Goal: Information Seeking & Learning: Compare options

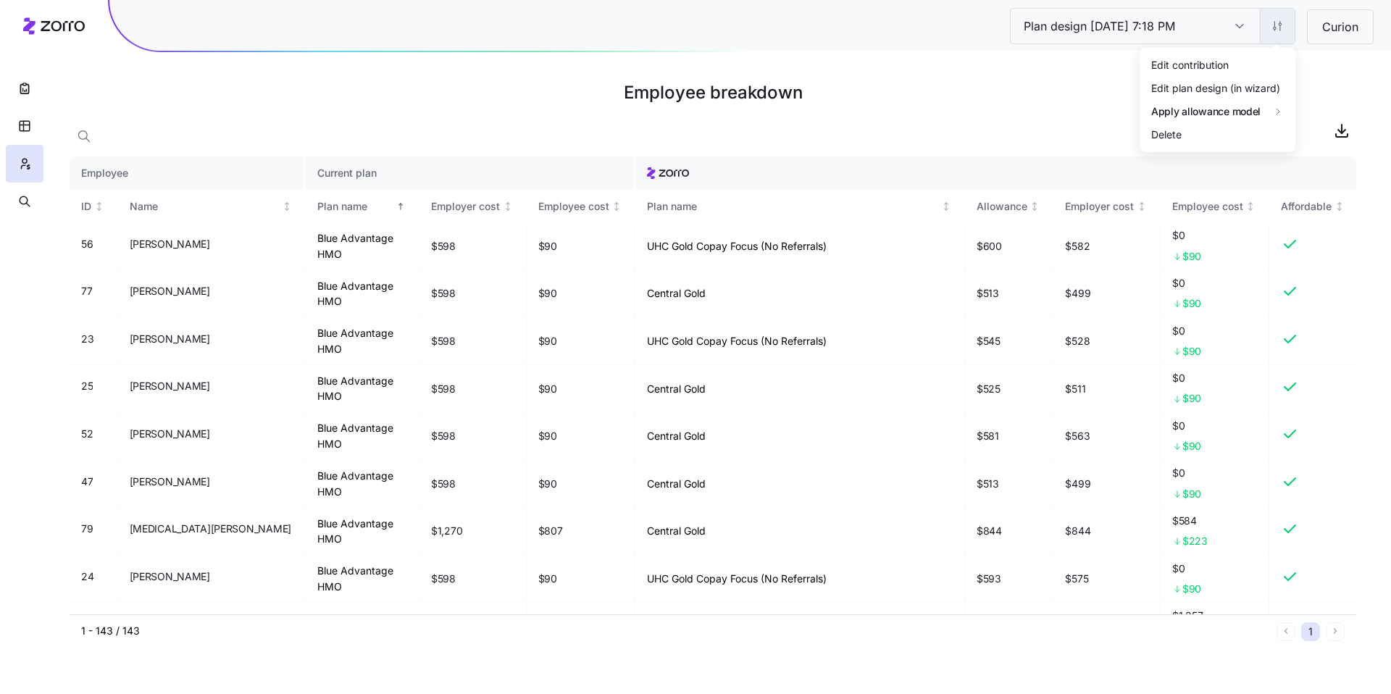
click at [1274, 25] on html "Plan design [DATE] 7:18 PM Plan design [DATE] 7:18 PM Curion Employee breakdown…" at bounding box center [695, 347] width 1391 height 694
click at [1235, 85] on div "Edit plan design (in wizard)" at bounding box center [1216, 88] width 129 height 16
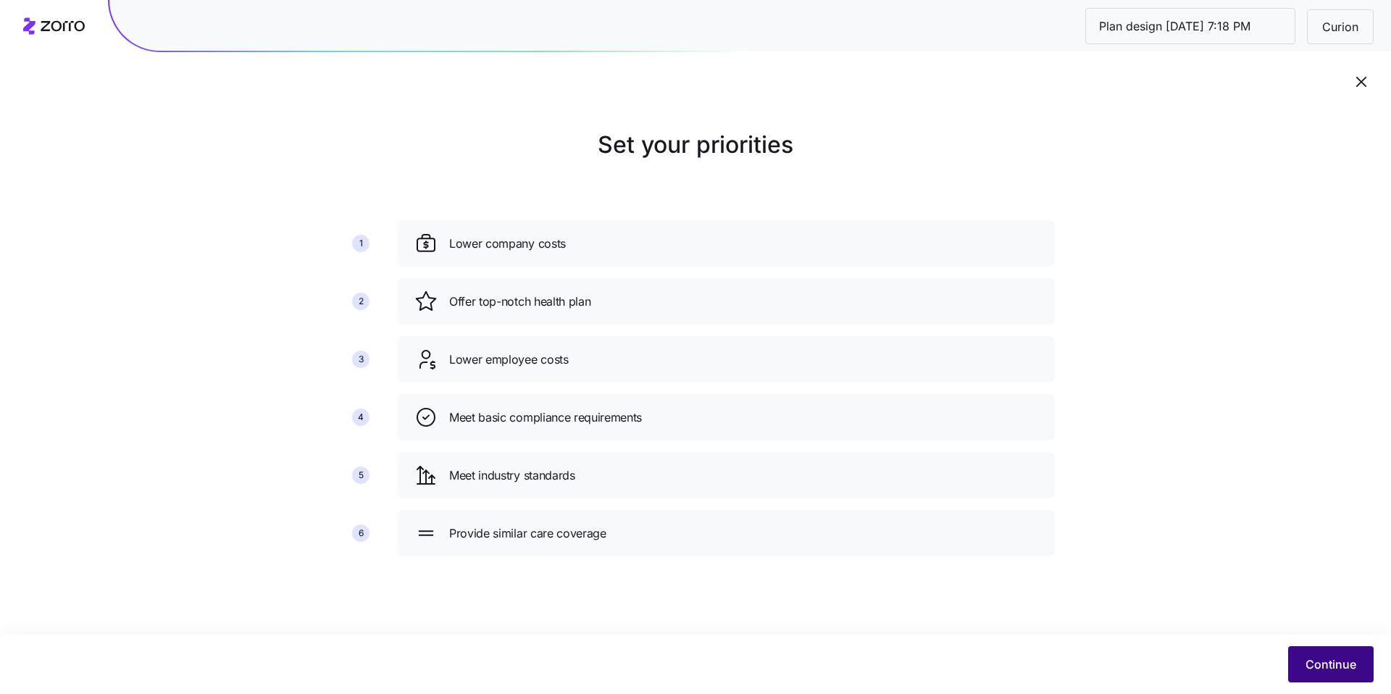
click at [1318, 658] on span "Continue" at bounding box center [1331, 664] width 51 height 17
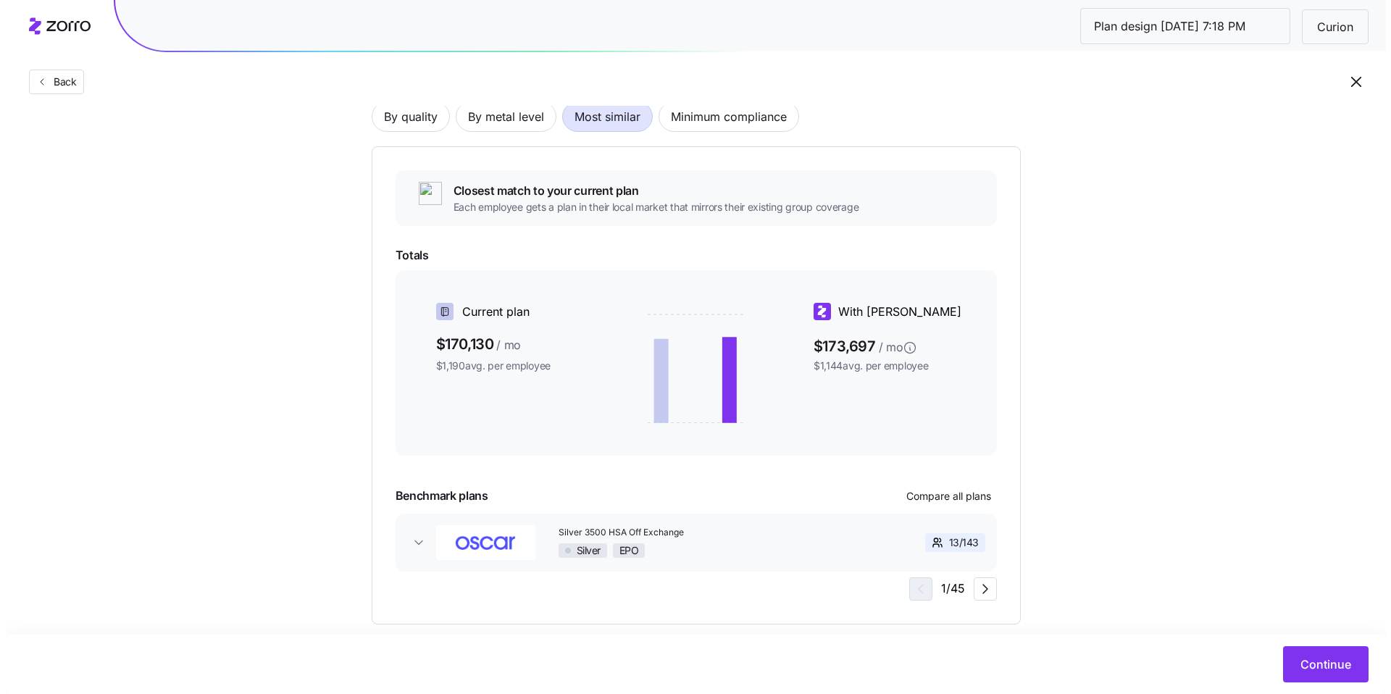
scroll to position [142, 0]
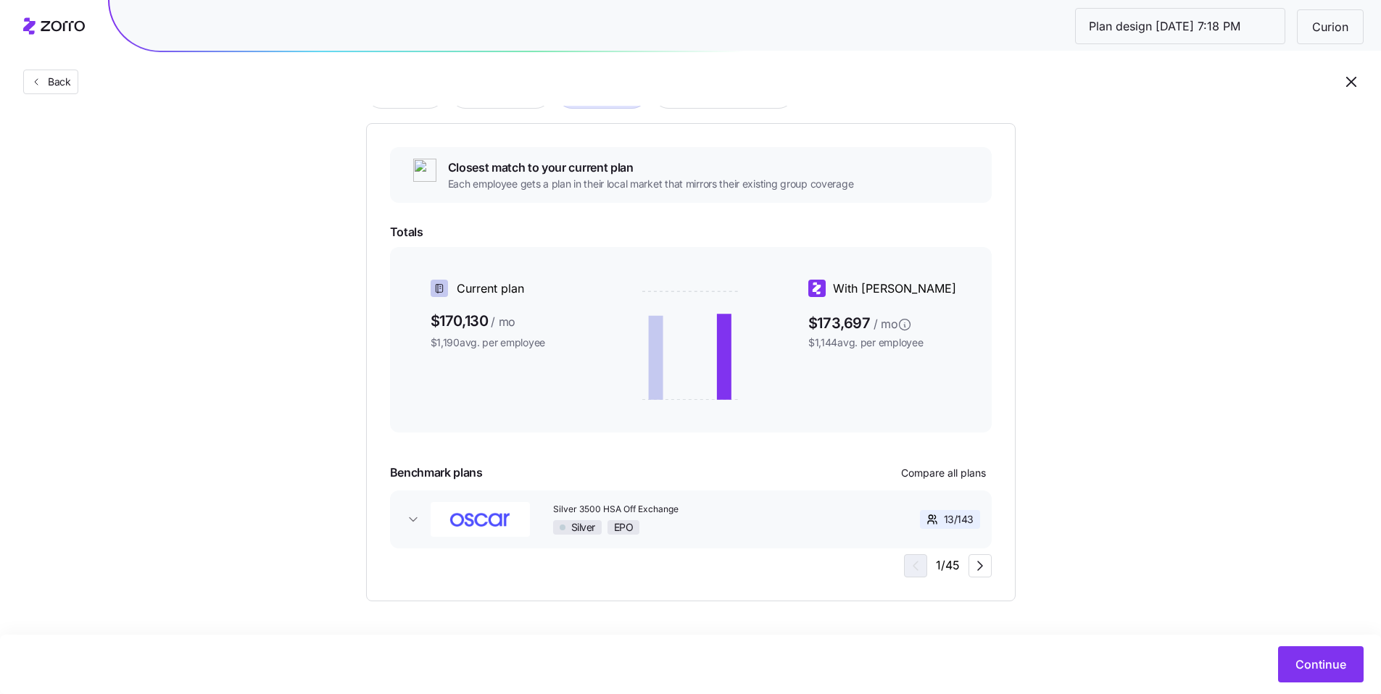
click at [894, 508] on div "13 / 143" at bounding box center [926, 519] width 117 height 30
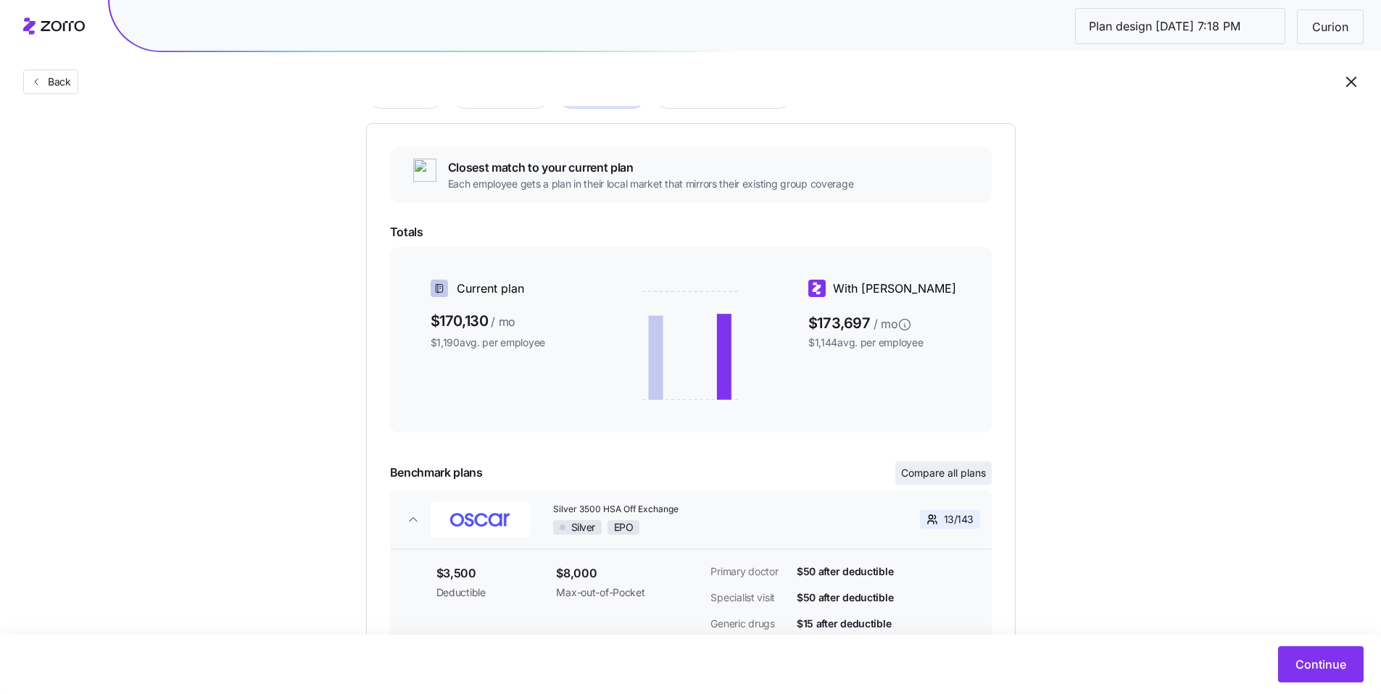
click at [938, 464] on button "Compare all plans" at bounding box center [943, 473] width 96 height 23
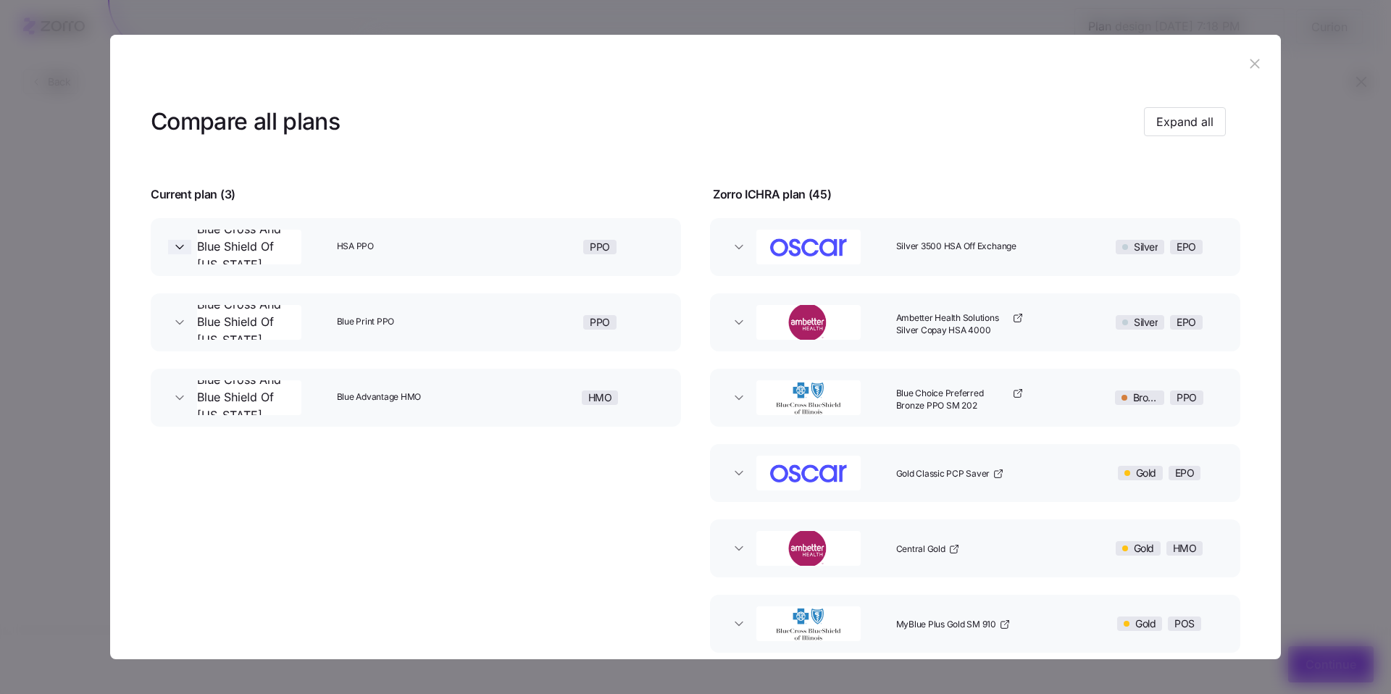
click at [173, 249] on icon "button" at bounding box center [179, 247] width 14 height 14
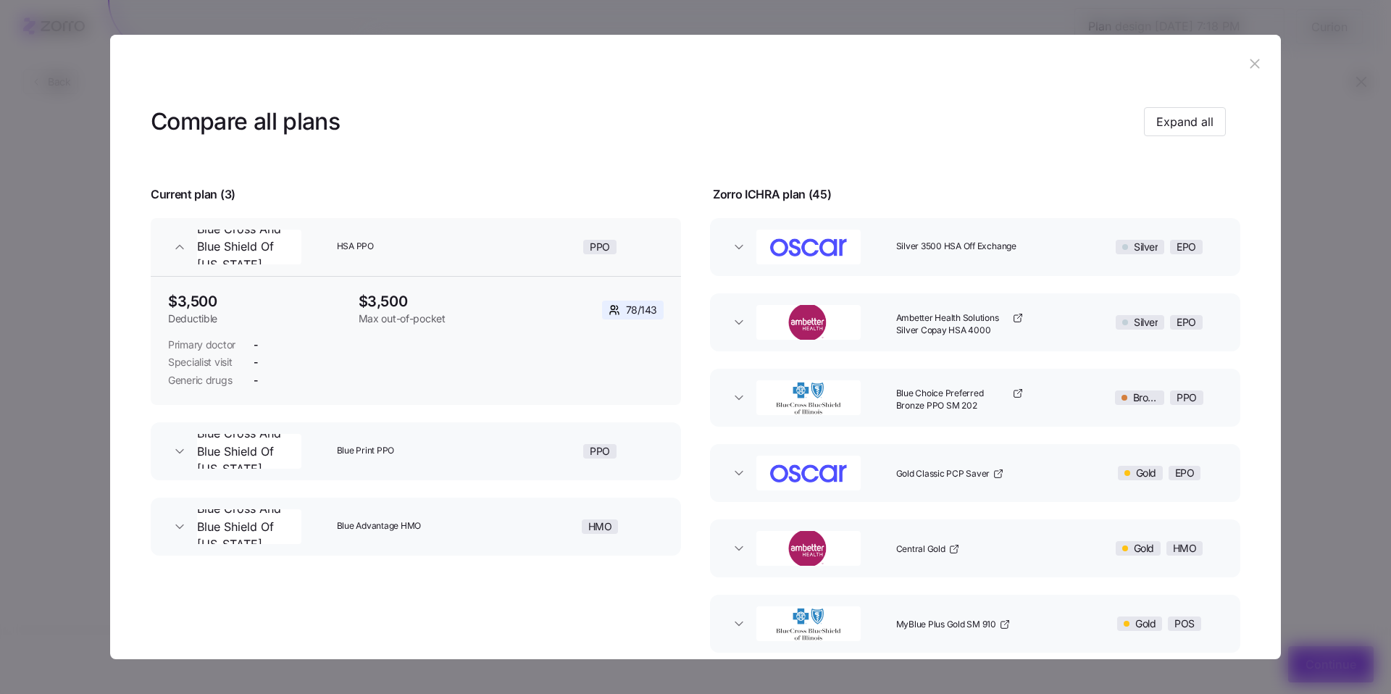
click at [186, 461] on button "Blue Cross And Blue Shield Of [US_STATE] Blue Print PPO PPO" at bounding box center [416, 452] width 530 height 58
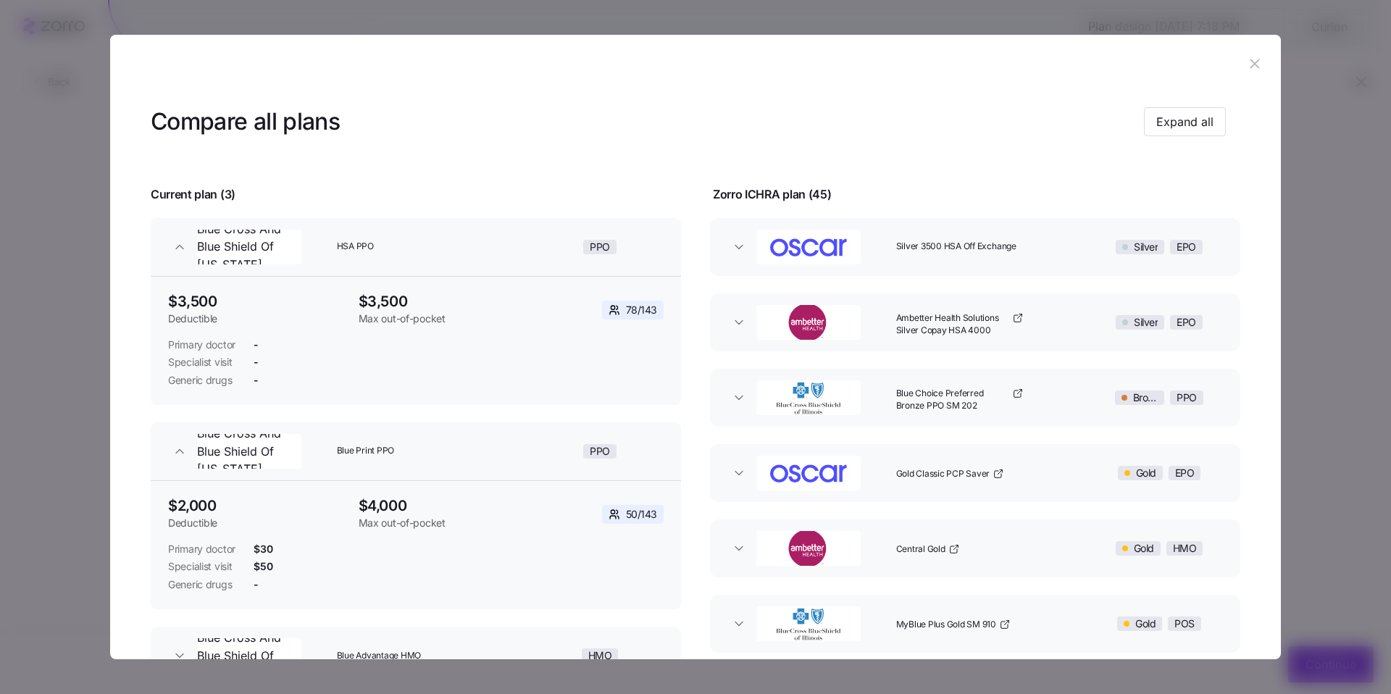
scroll to position [259, 0]
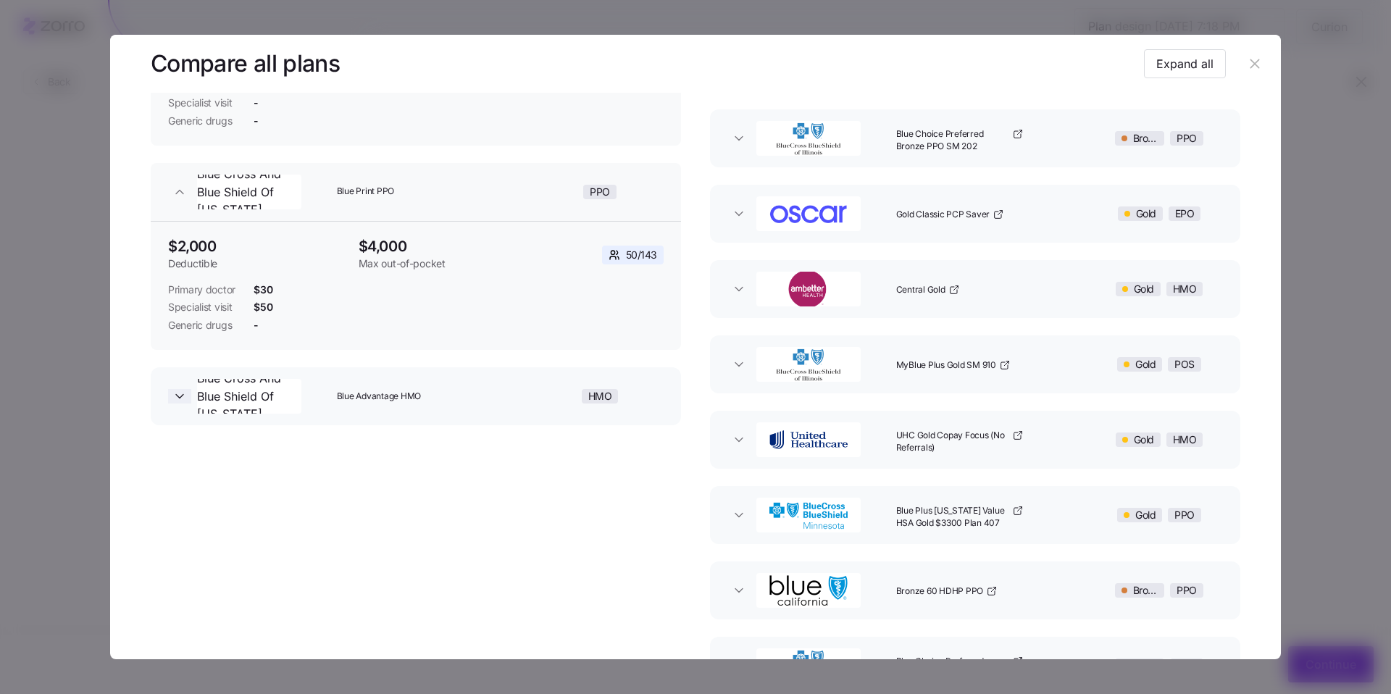
click at [185, 401] on icon "button" at bounding box center [179, 396] width 14 height 14
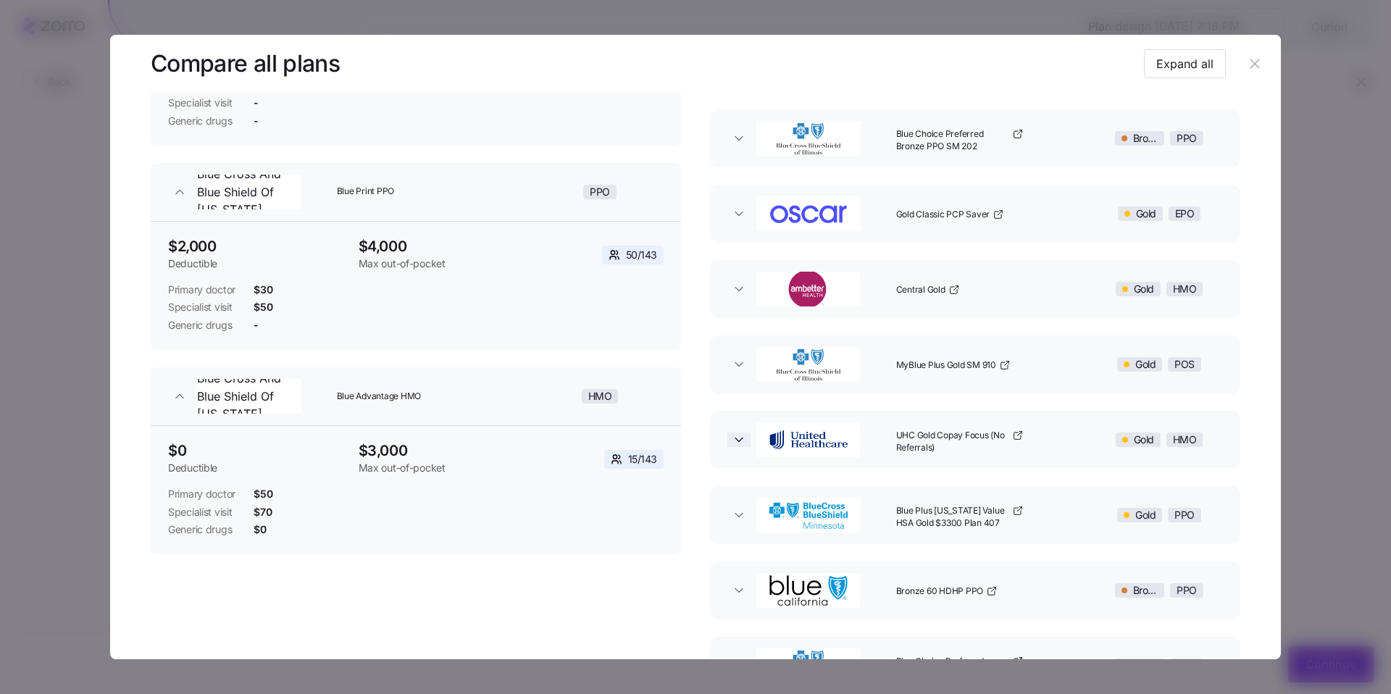
click at [732, 438] on icon "button" at bounding box center [739, 440] width 14 height 14
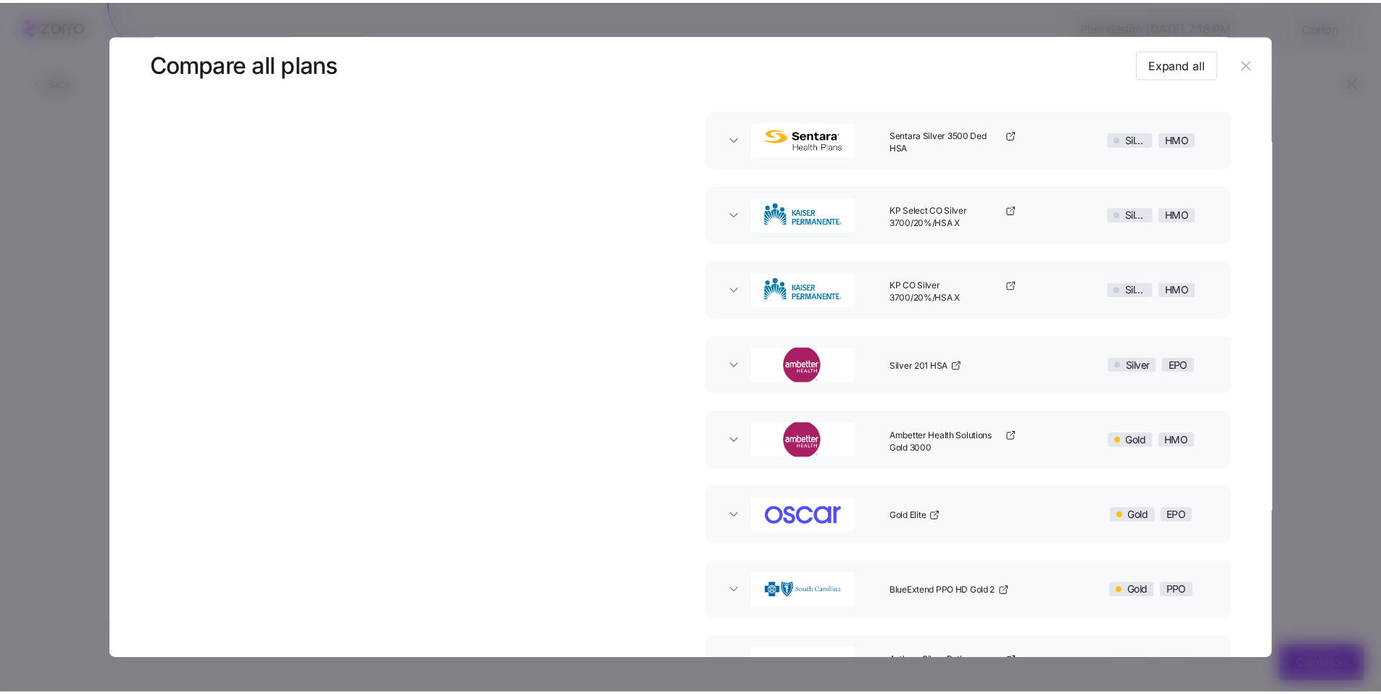
scroll to position [2170, 0]
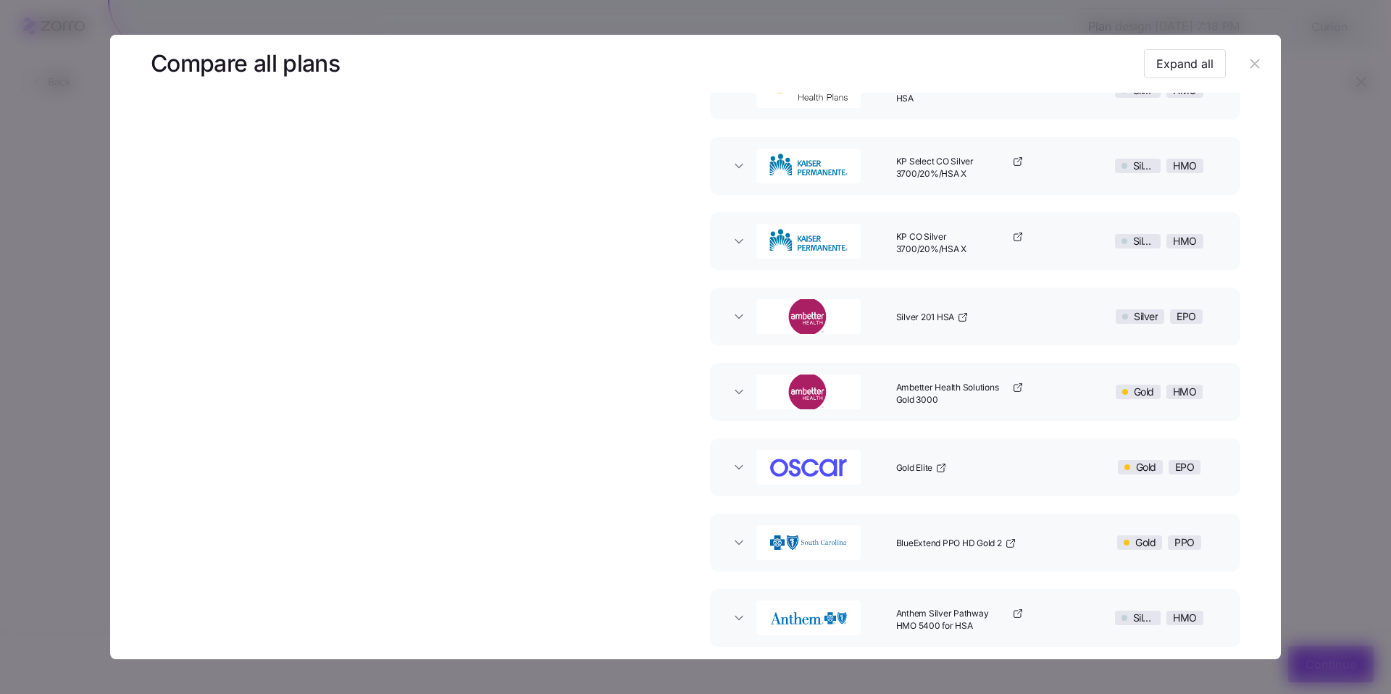
click at [1257, 67] on button "button" at bounding box center [1255, 63] width 23 height 23
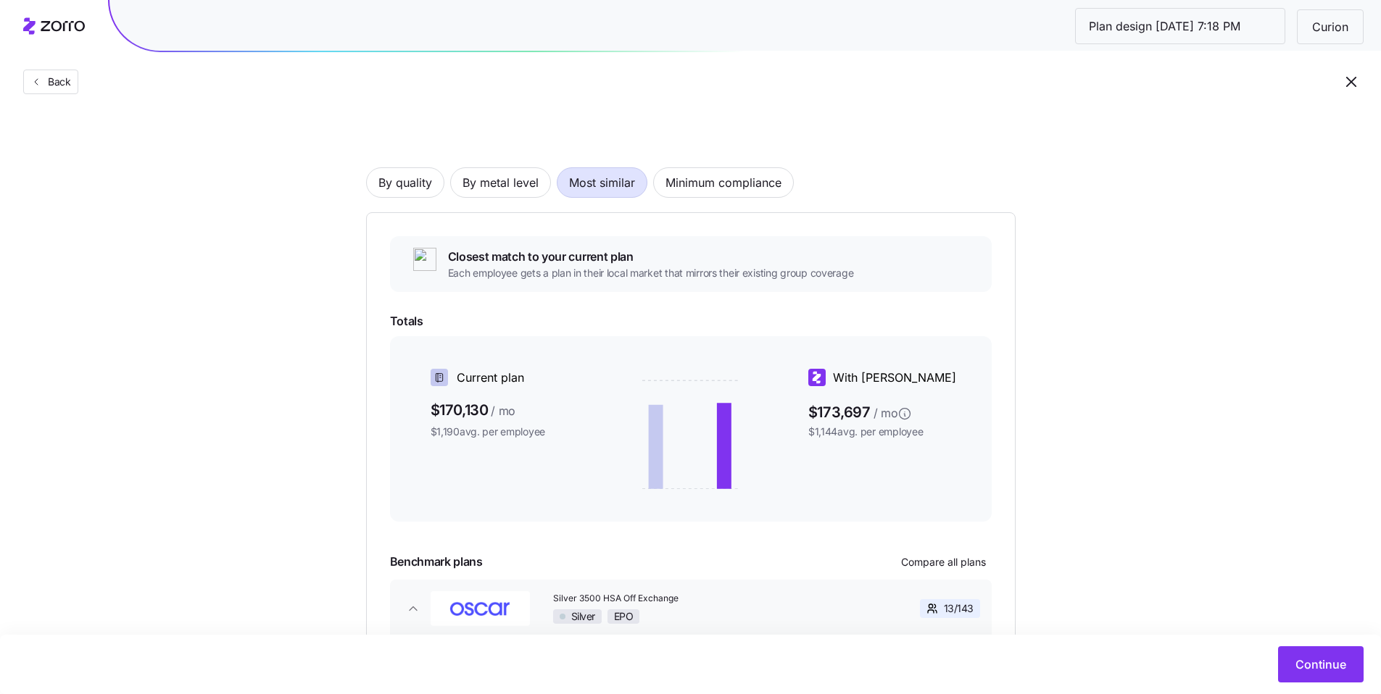
scroll to position [0, 0]
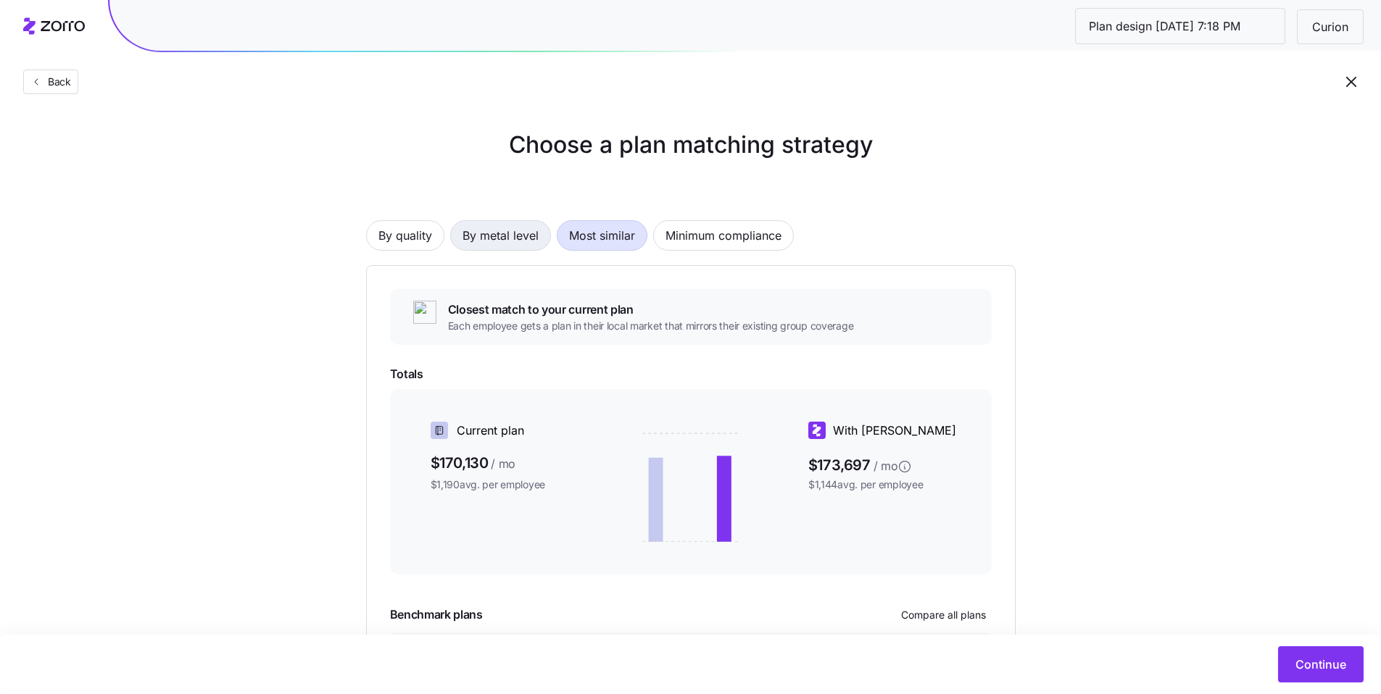
click at [509, 239] on span "By metal level" at bounding box center [500, 235] width 76 height 29
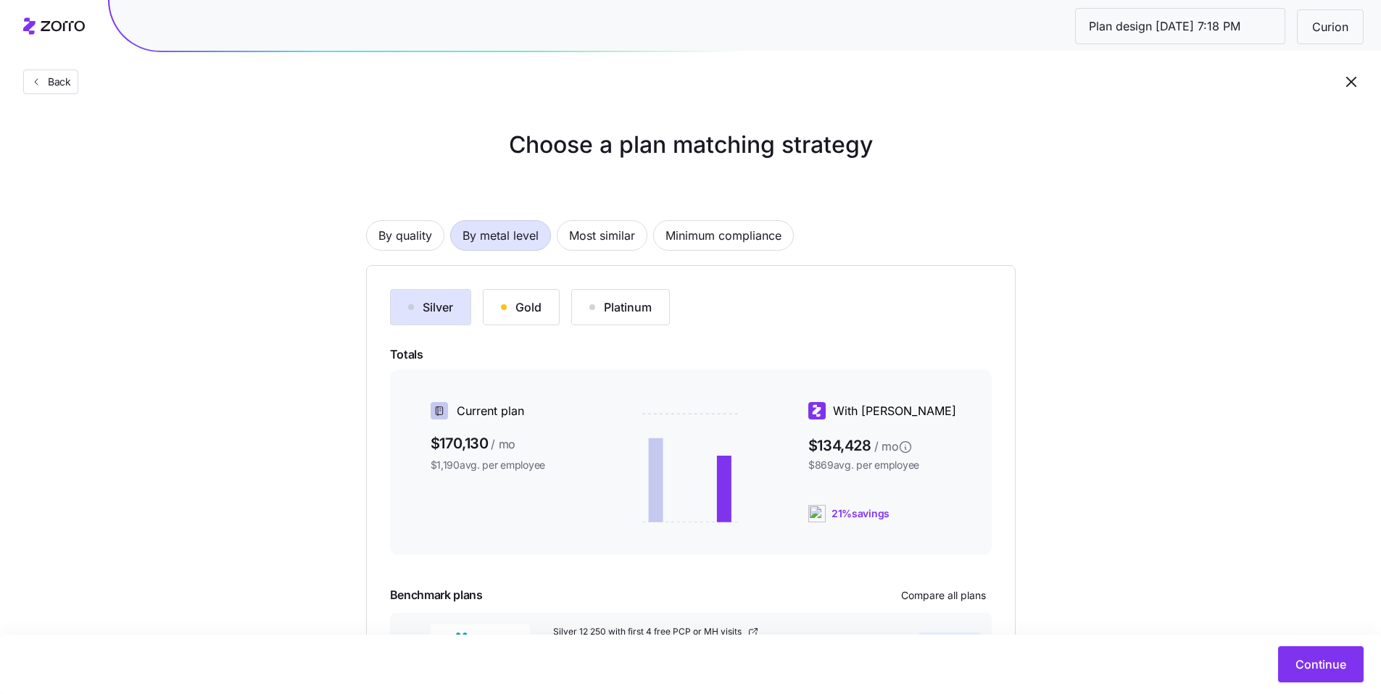
click at [523, 309] on div "Gold" at bounding box center [521, 307] width 41 height 17
click at [620, 242] on span "Most similar" at bounding box center [602, 235] width 66 height 29
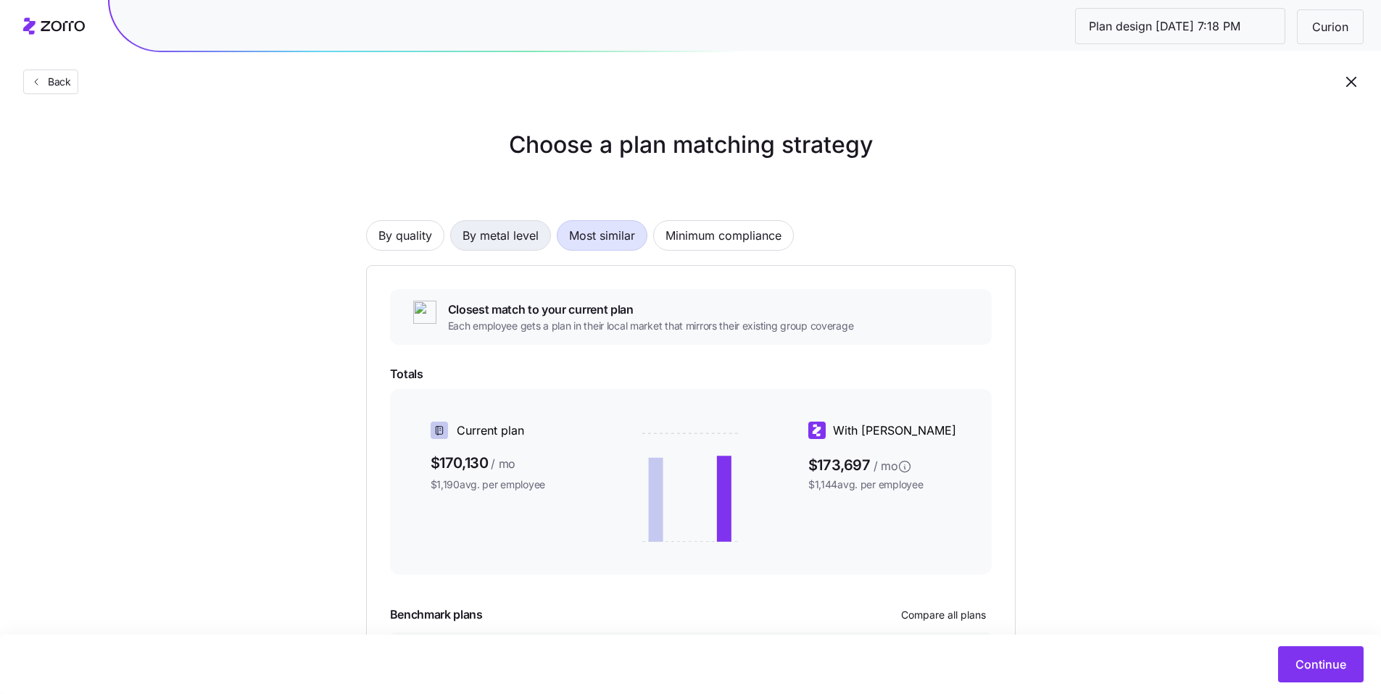
click at [507, 240] on span "By metal level" at bounding box center [500, 235] width 76 height 29
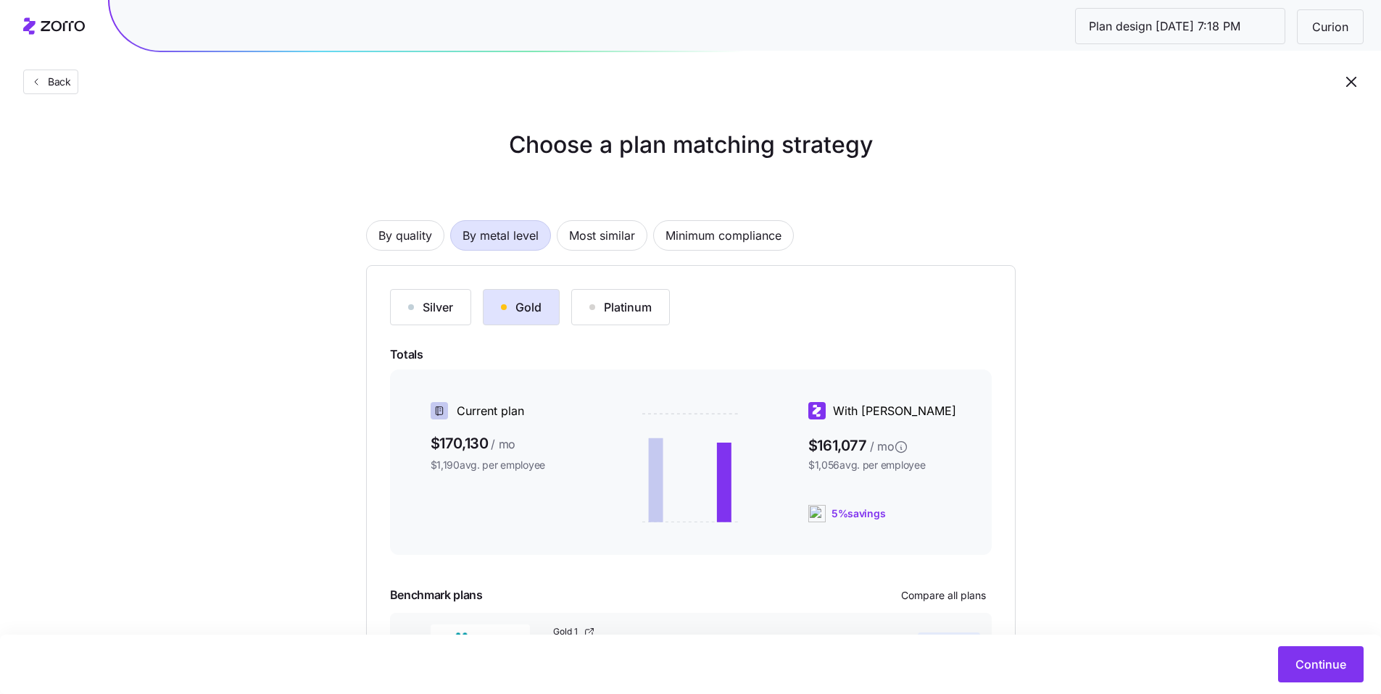
click at [608, 315] on div "Platinum" at bounding box center [620, 307] width 62 height 17
click at [598, 234] on span "Most similar" at bounding box center [602, 235] width 66 height 29
